Goal: Check status: Check status

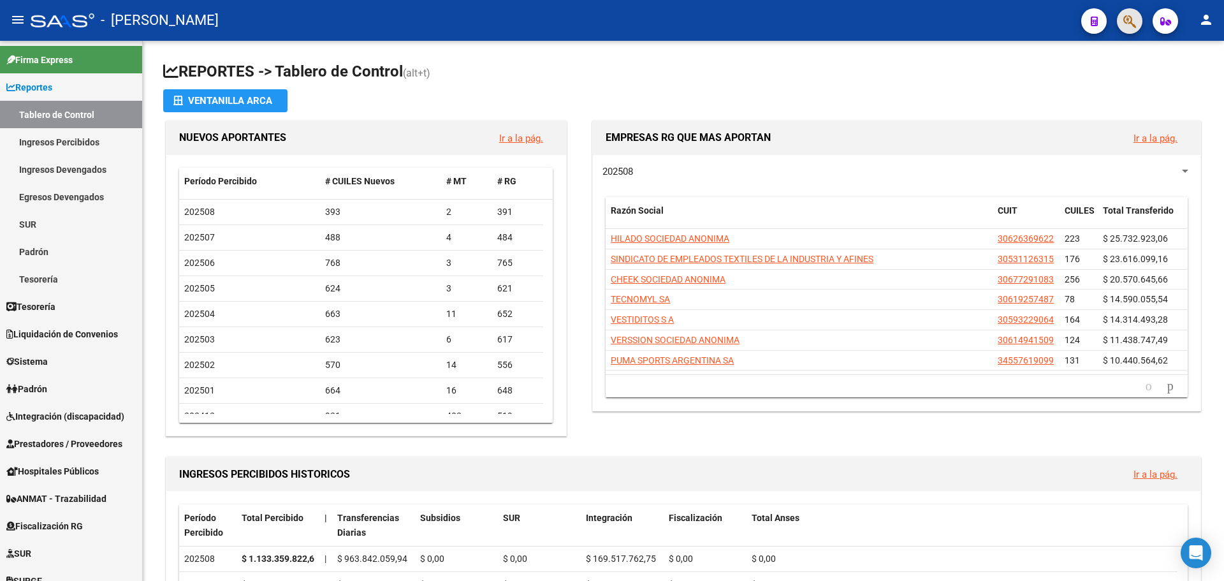
click at [1138, 23] on button "button" at bounding box center [1130, 21] width 26 height 26
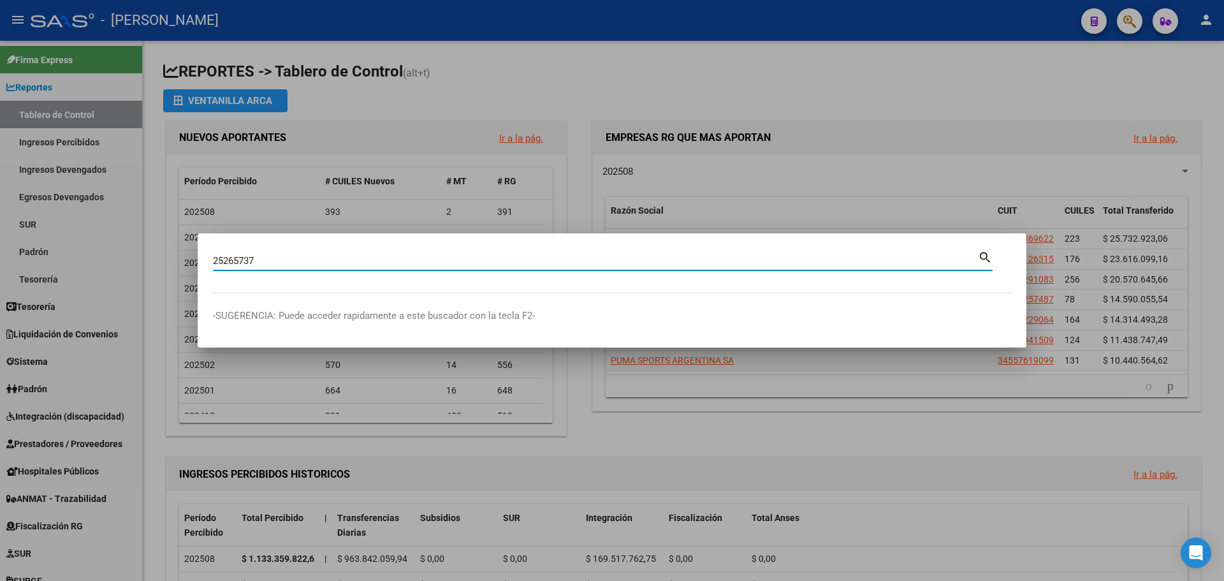
type input "25265737"
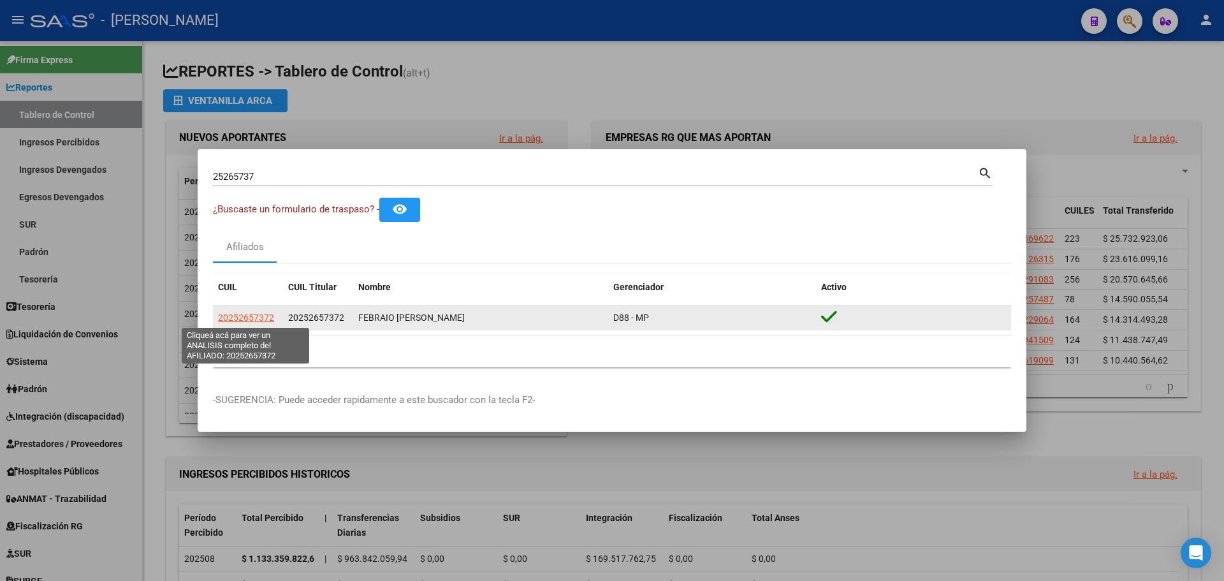
click at [254, 315] on span "20252657372" at bounding box center [246, 317] width 56 height 10
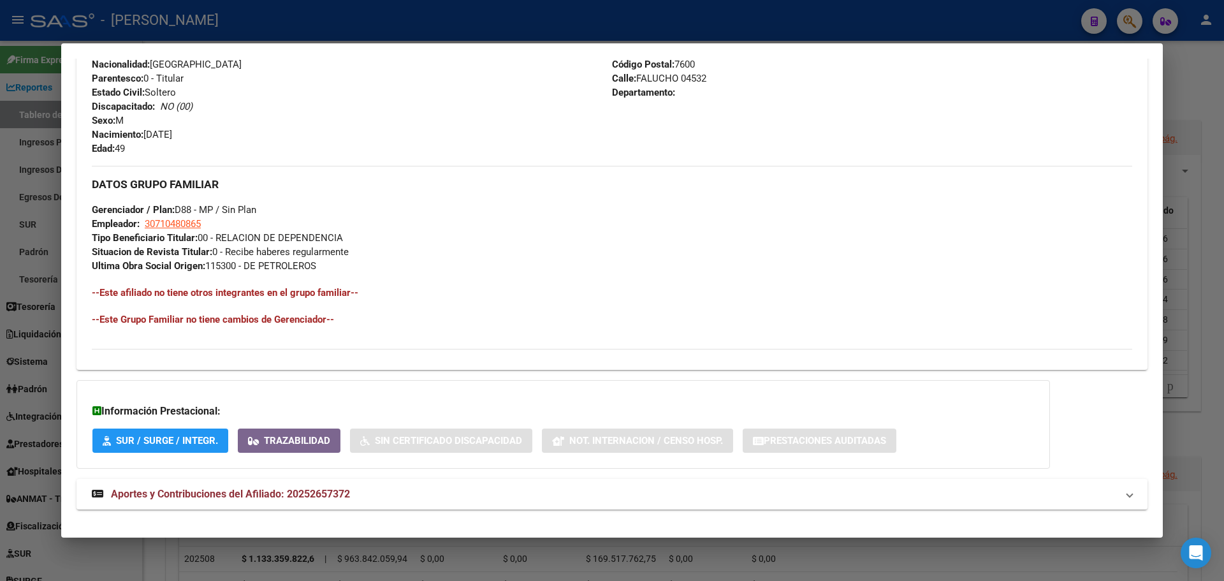
scroll to position [506, 0]
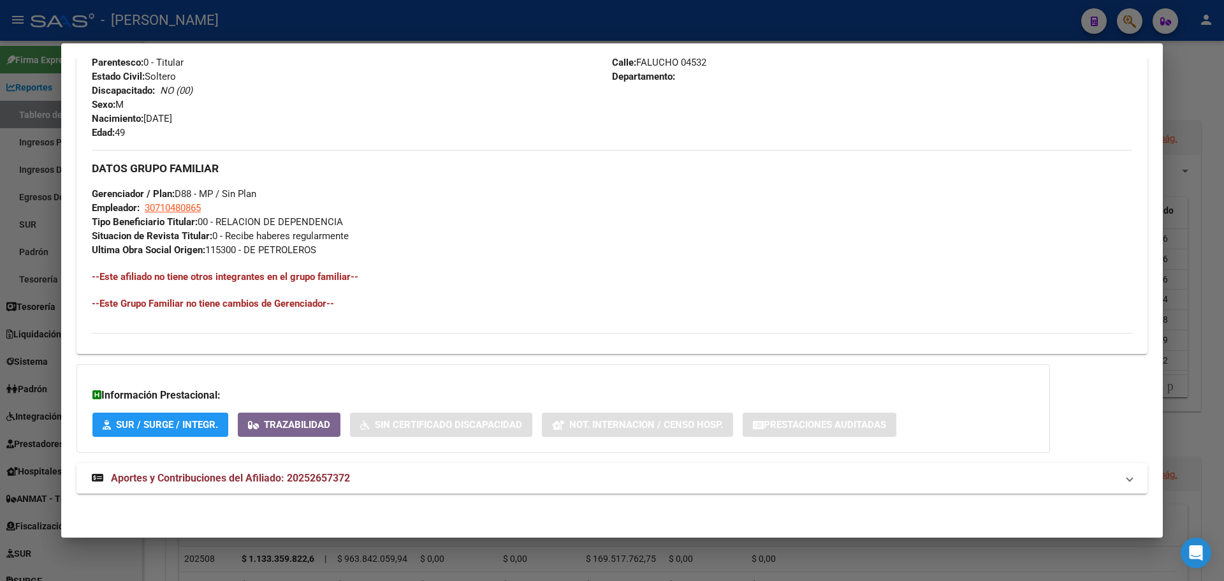
click at [277, 472] on span "Aportes y Contribuciones del Afiliado: 20252657372" at bounding box center [230, 478] width 239 height 12
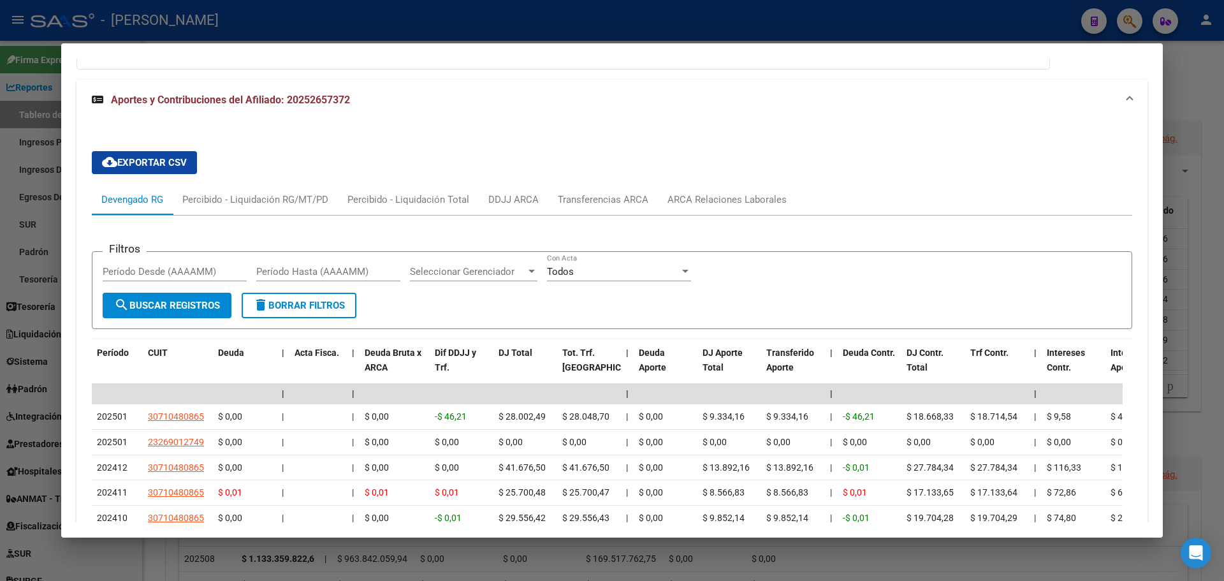
scroll to position [888, 0]
click at [719, 198] on div "ARCA Relaciones Laborales" at bounding box center [727, 200] width 119 height 14
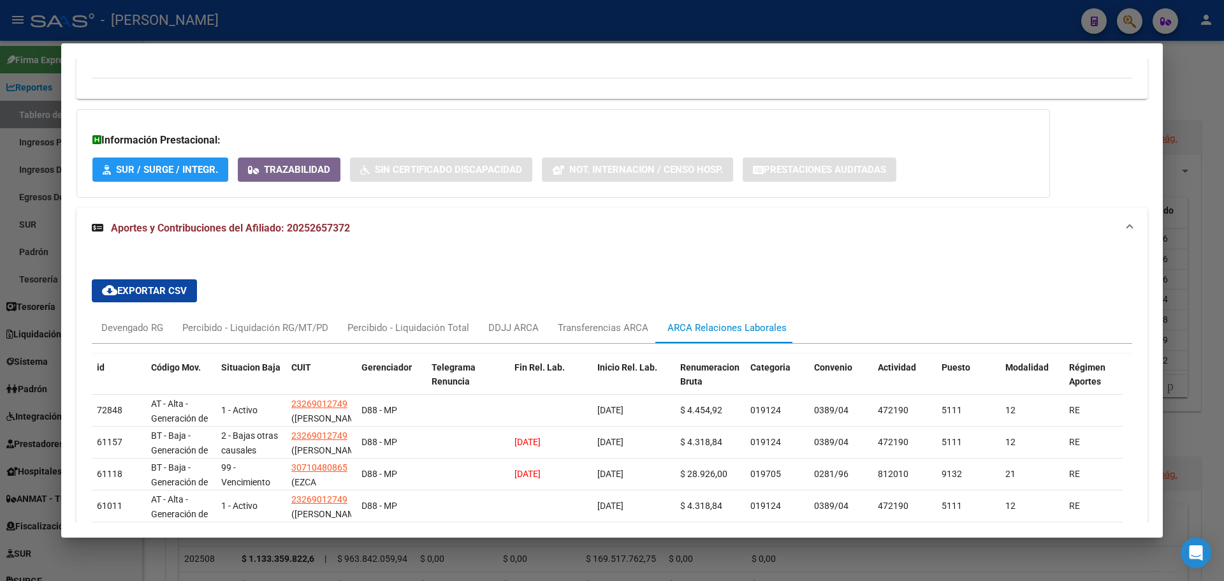
scroll to position [697, 0]
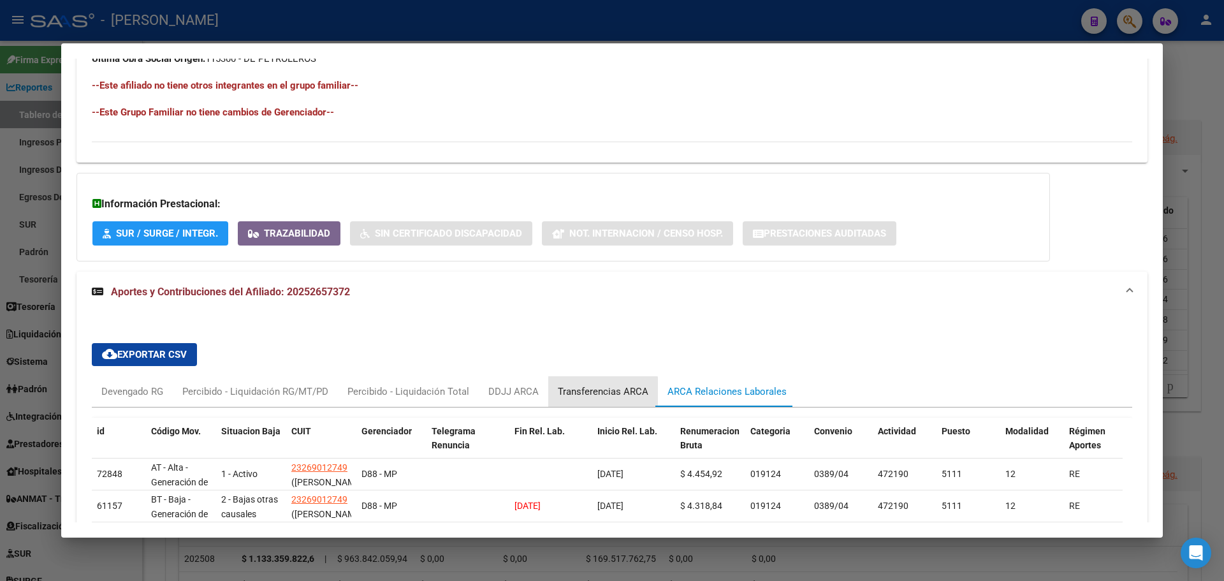
click at [597, 397] on div "Transferencias ARCA" at bounding box center [603, 391] width 91 height 14
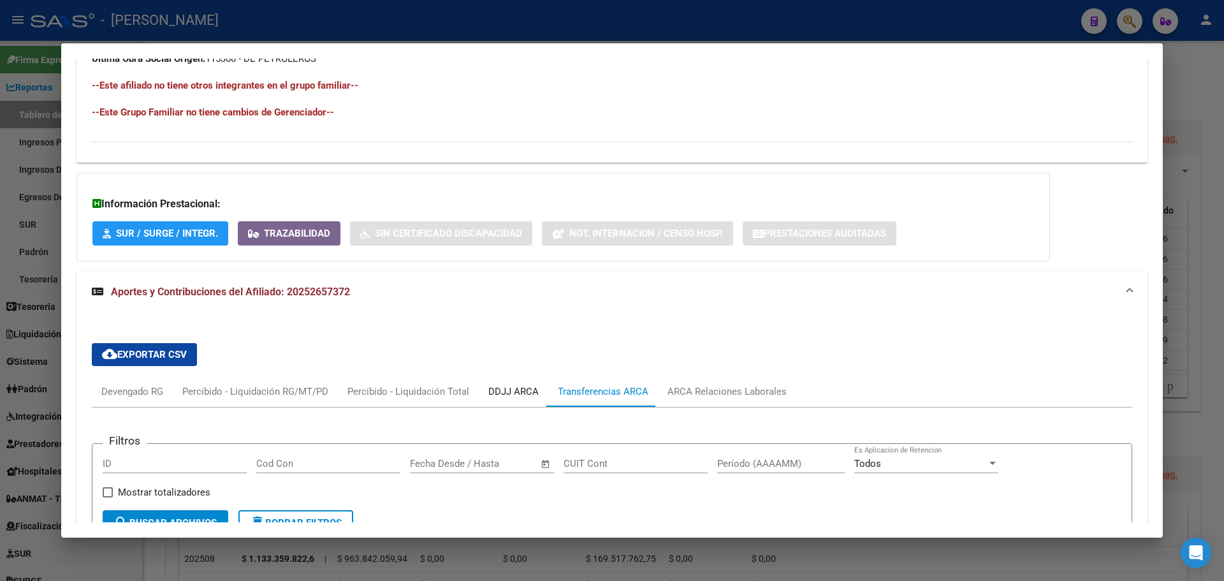
click at [499, 399] on div "DDJJ ARCA" at bounding box center [514, 391] width 70 height 31
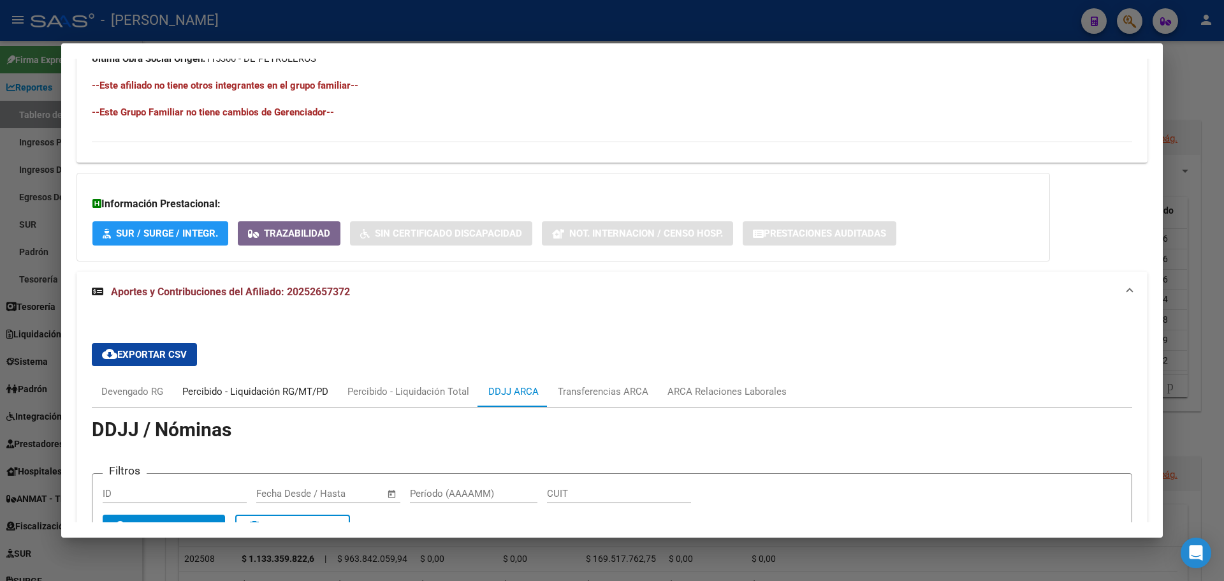
click at [262, 393] on div "Percibido - Liquidación RG/MT/PD" at bounding box center [255, 391] width 146 height 14
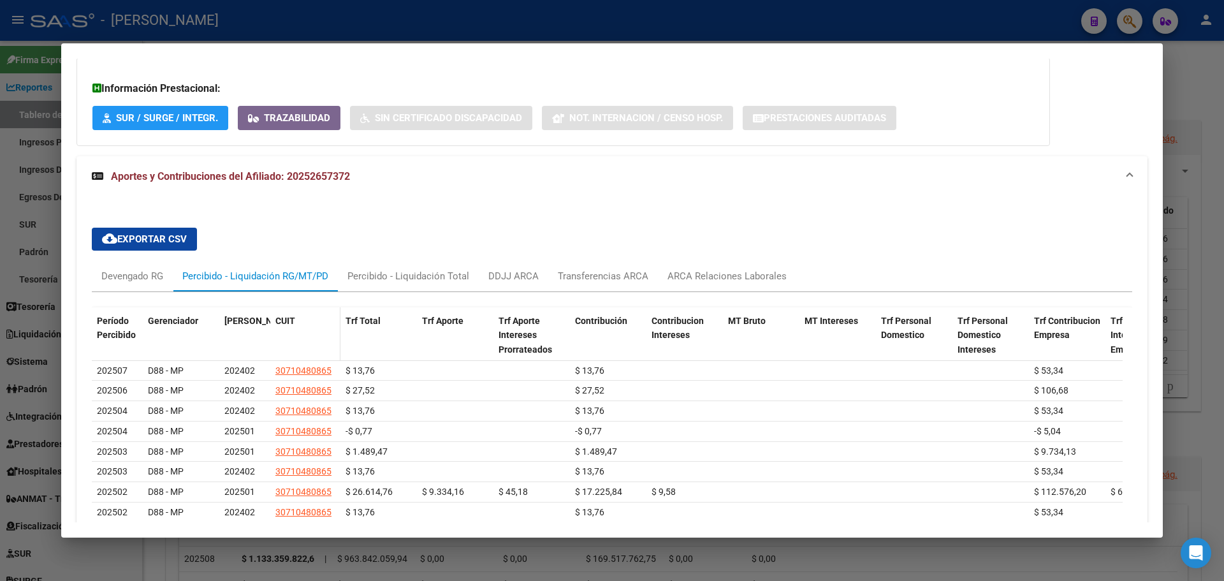
scroll to position [824, 0]
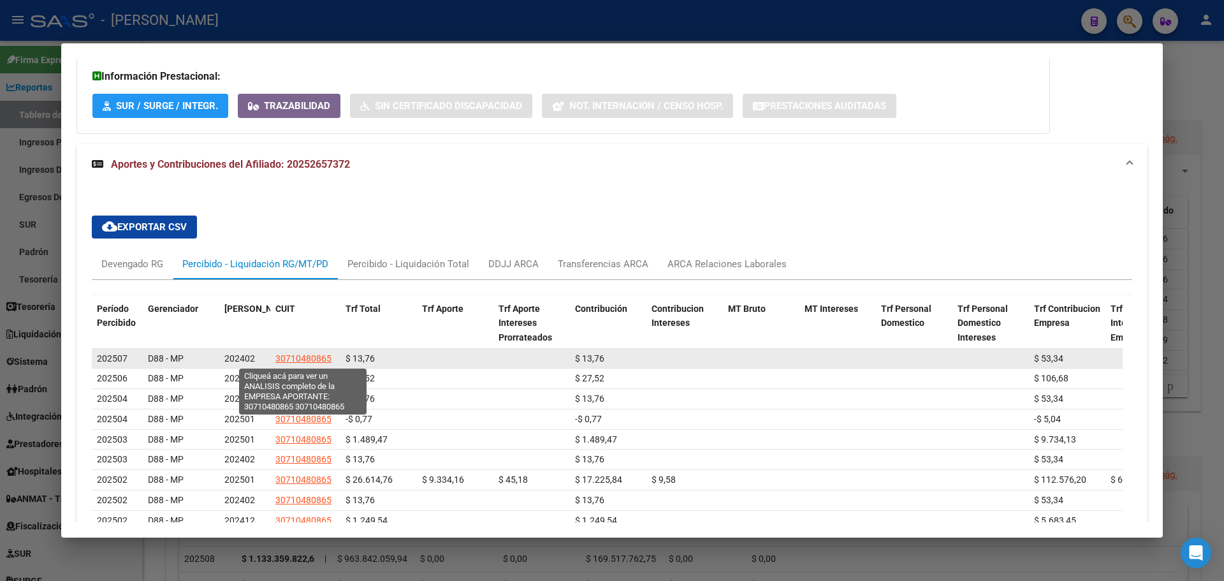
click at [305, 358] on span "30710480865" at bounding box center [303, 358] width 56 height 10
type textarea "30710480865"
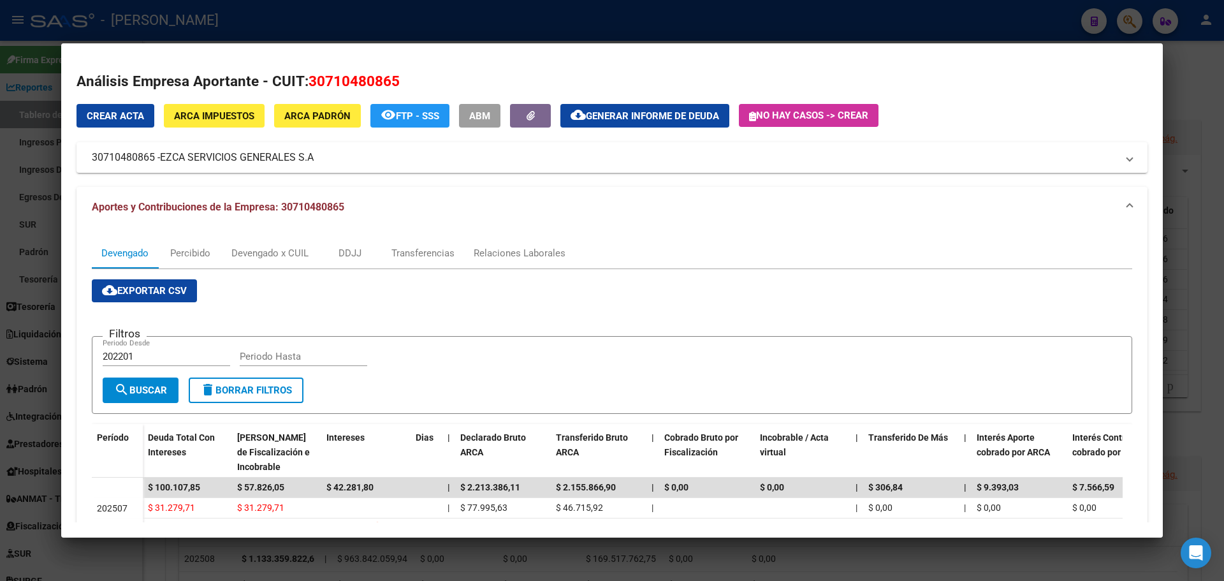
click at [589, 35] on div at bounding box center [612, 290] width 1224 height 581
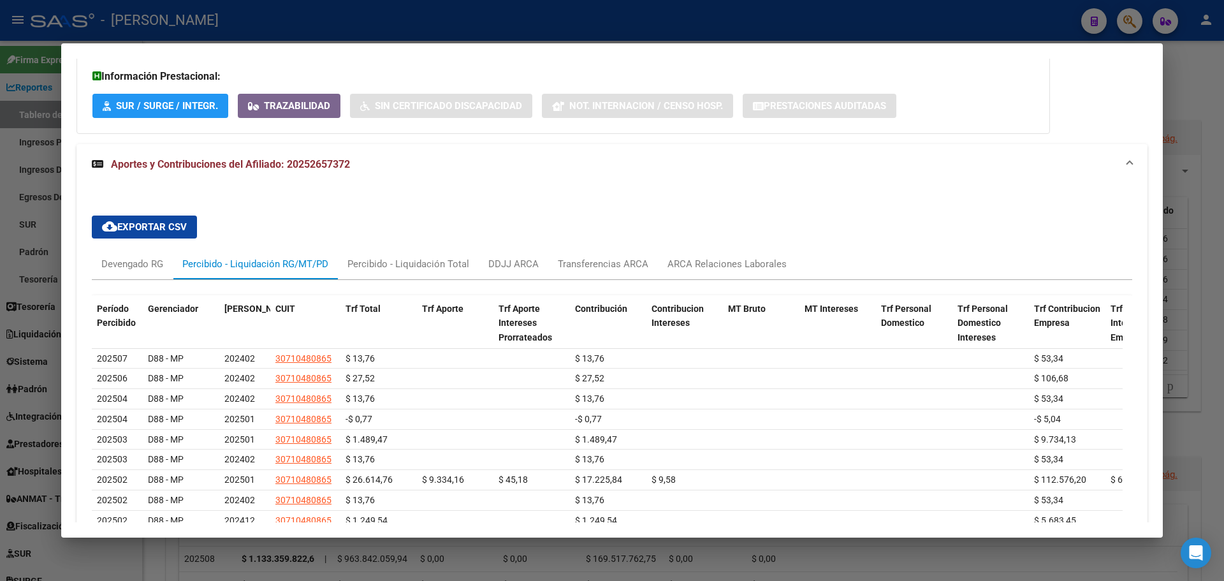
click at [1194, 69] on div at bounding box center [612, 290] width 1224 height 581
